Goal: Navigation & Orientation: Find specific page/section

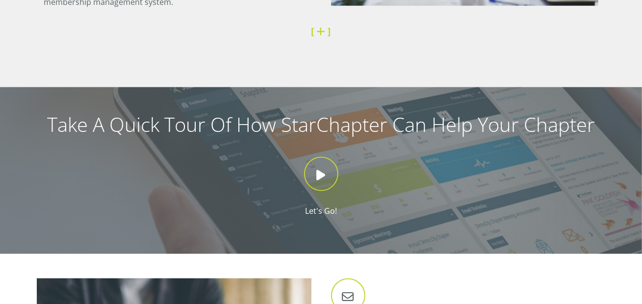
scroll to position [806, 0]
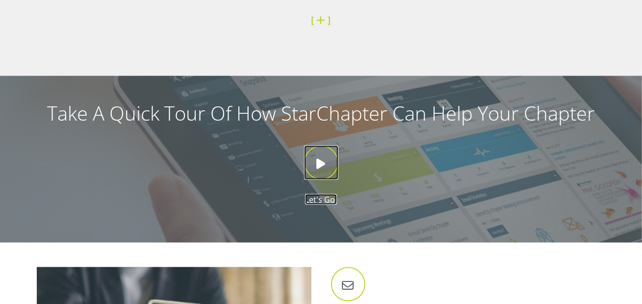
click at [320, 163] on icon at bounding box center [321, 163] width 34 height 34
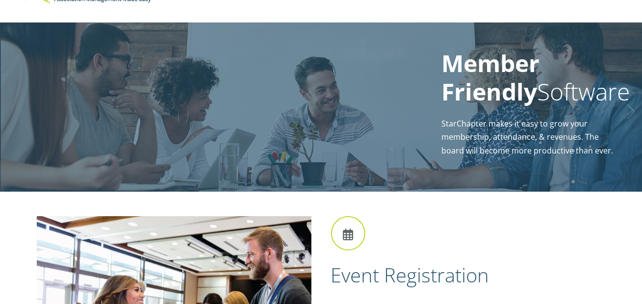
scroll to position [0, 0]
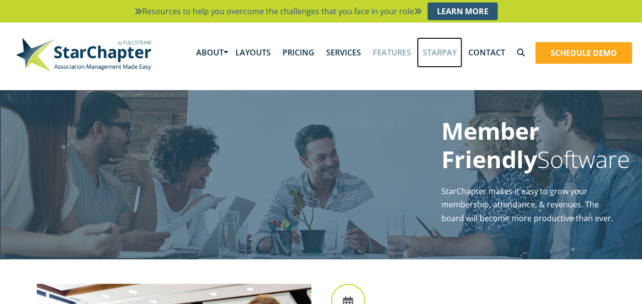
click at [441, 52] on link "StarPay" at bounding box center [440, 52] width 46 height 30
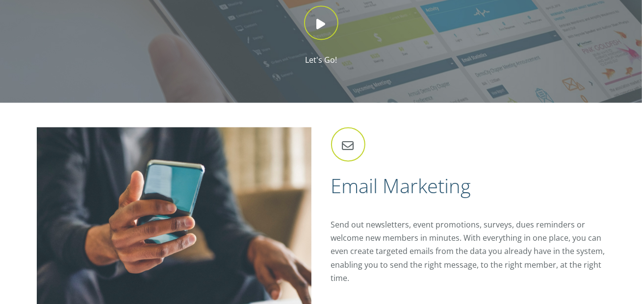
scroll to position [800, 0]
